Goal: Task Accomplishment & Management: Manage account settings

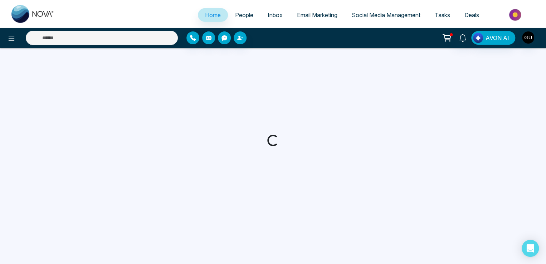
select select "*"
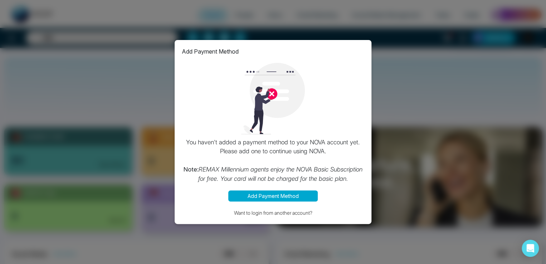
click at [276, 195] on button "Add Payment Method" at bounding box center [272, 196] width 89 height 11
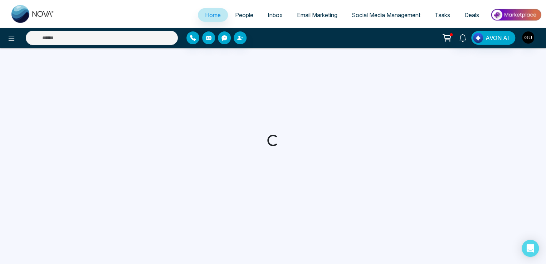
select select "*"
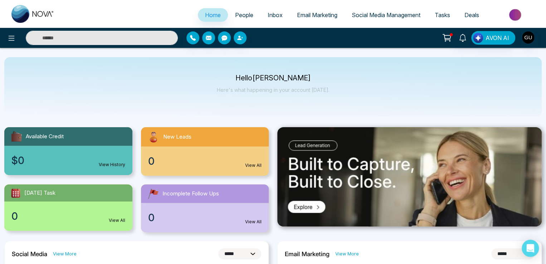
click at [476, 15] on span "Deals" at bounding box center [471, 14] width 15 height 7
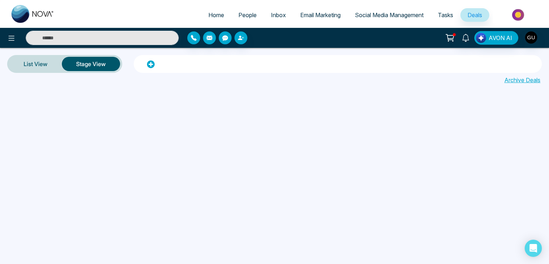
click at [451, 35] on icon at bounding box center [451, 36] width 6 height 3
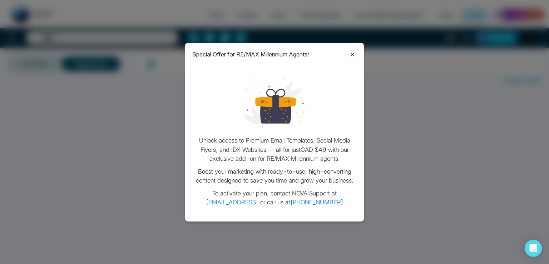
click at [352, 54] on icon at bounding box center [353, 55] width 4 height 4
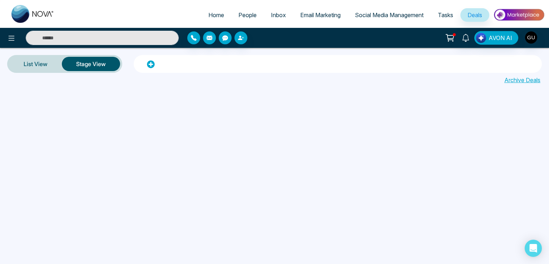
click at [212, 14] on span "Home" at bounding box center [217, 14] width 16 height 7
select select "*"
